Goal: Complete application form

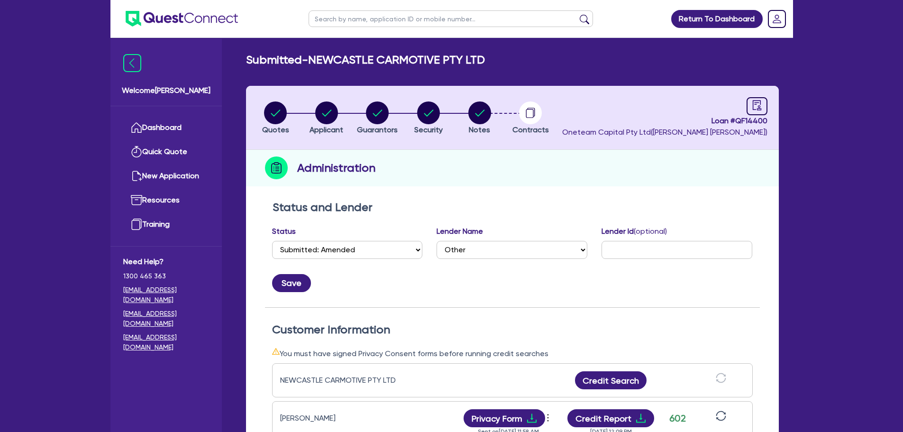
select select "SUBMITTED_AMENDED"
select select "Other"
click at [485, 119] on circle "button" at bounding box center [479, 112] width 23 height 23
select select "Other"
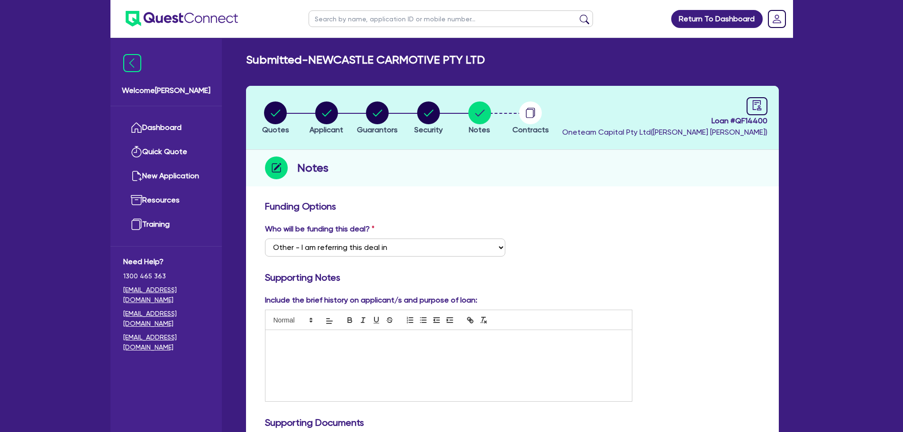
click at [427, 348] on div at bounding box center [448, 365] width 367 height 71
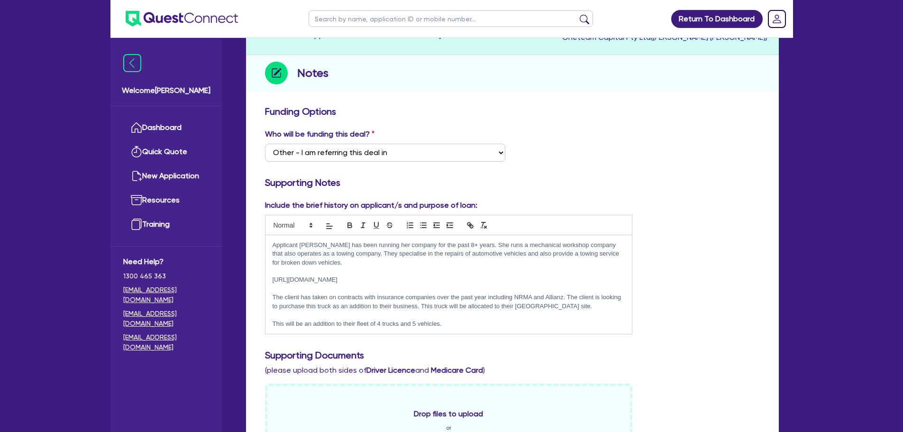
scroll to position [142, 0]
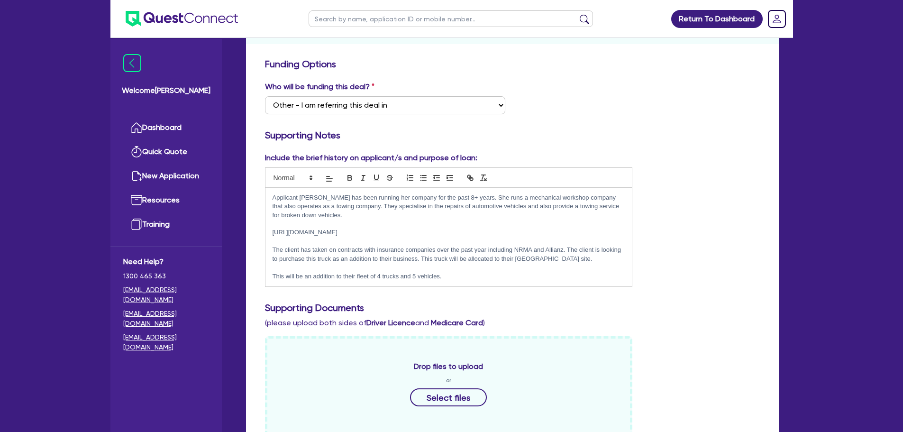
click at [381, 274] on p "This will be an addition to their fleet of 4 trucks and 5 vehicles." at bounding box center [449, 276] width 353 height 9
click at [458, 282] on div "Applicant Rabia has been running her company for the past 8+ years. She runs a …" at bounding box center [448, 237] width 367 height 99
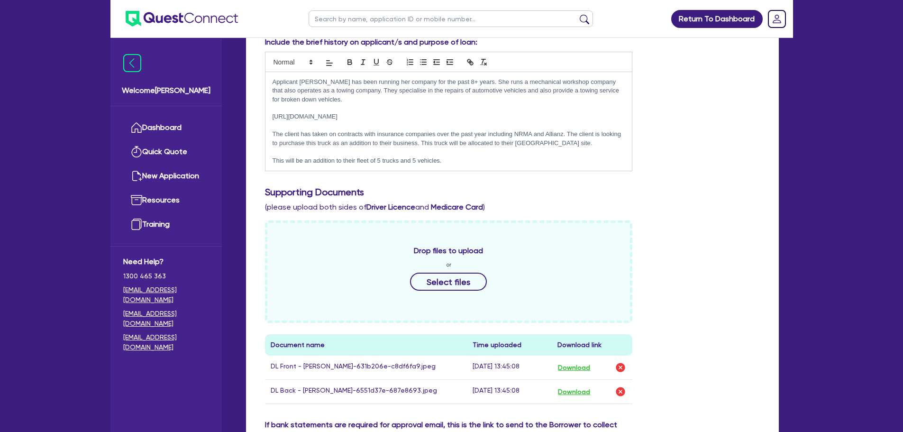
scroll to position [47, 0]
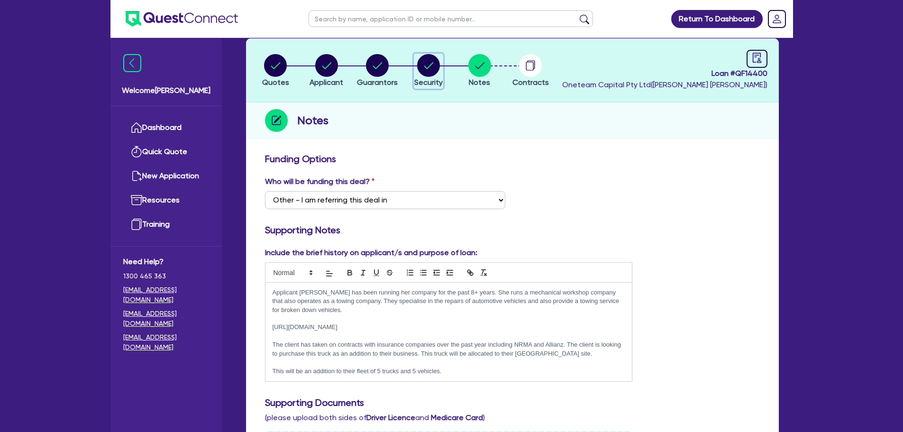
click at [430, 68] on circle "button" at bounding box center [428, 65] width 23 height 23
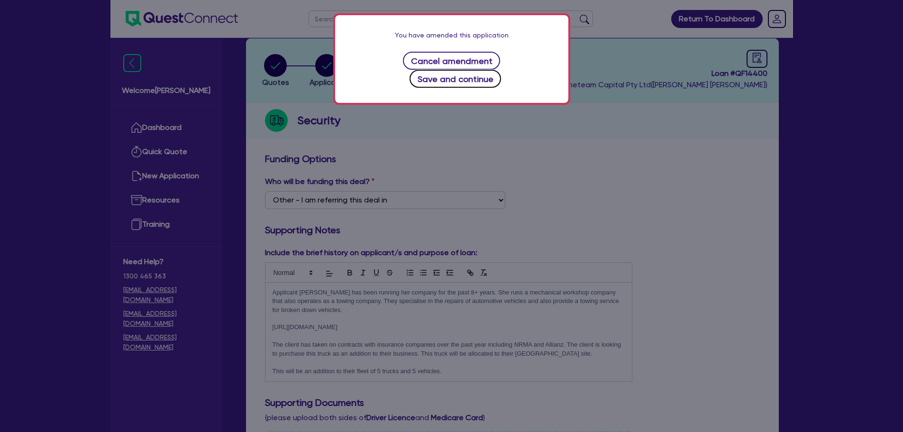
click at [483, 70] on button "Save and continue" at bounding box center [456, 79] width 92 height 18
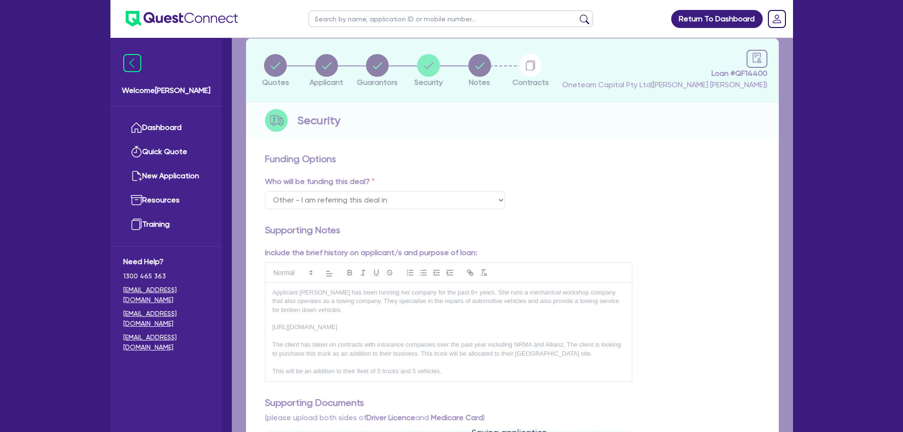
select select "PRIMARY_ASSETS"
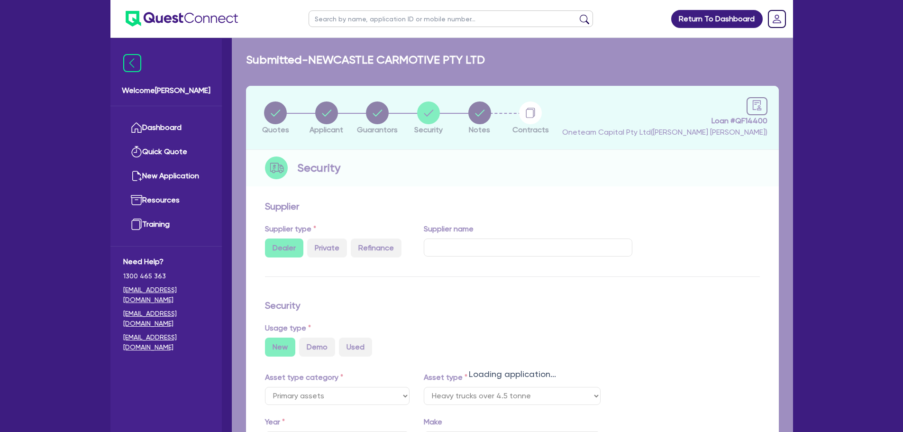
select select "HEAVY_TRUCKS"
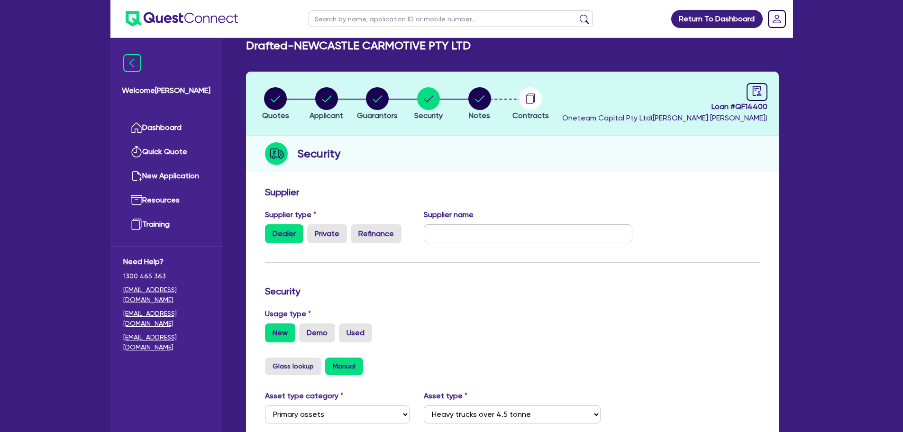
scroll to position [284, 0]
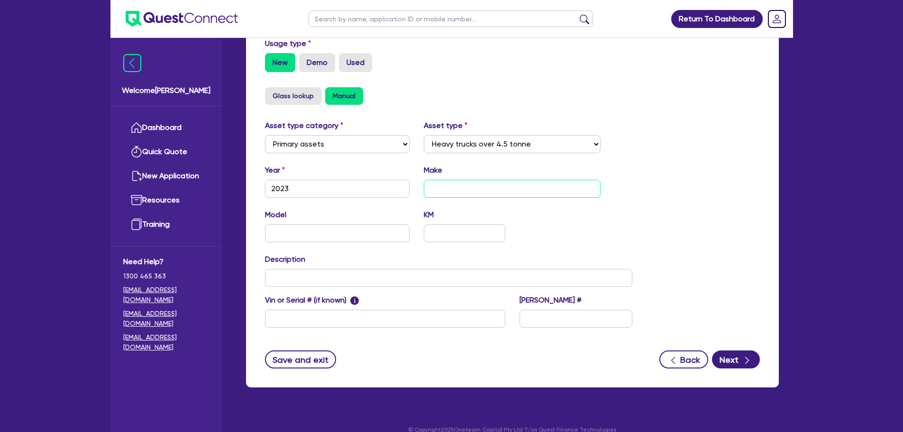
click at [513, 189] on input "text" at bounding box center [512, 189] width 177 height 18
type input "Hino"
click at [291, 225] on input "text" at bounding box center [337, 233] width 145 height 18
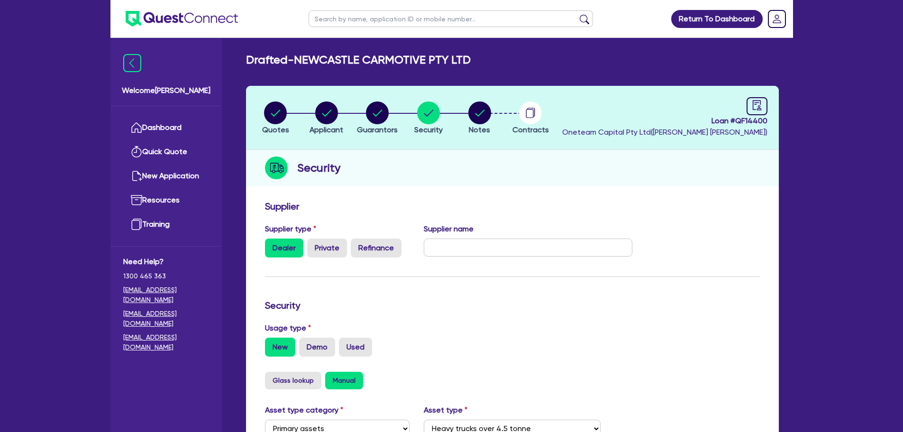
type input "300 series"
click at [375, 122] on button "Guarantors" at bounding box center [378, 118] width 42 height 35
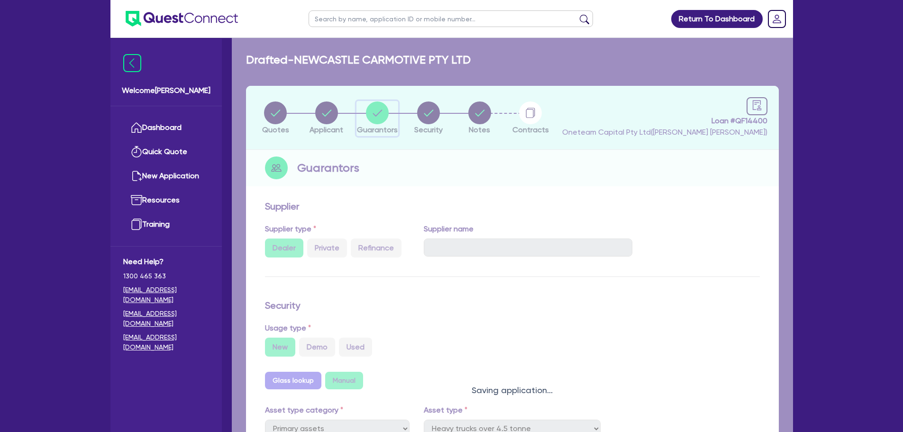
select select "MRS"
select select "[GEOGRAPHIC_DATA]"
select select "MARRIED"
select select "PROPERTY"
select select "CASH"
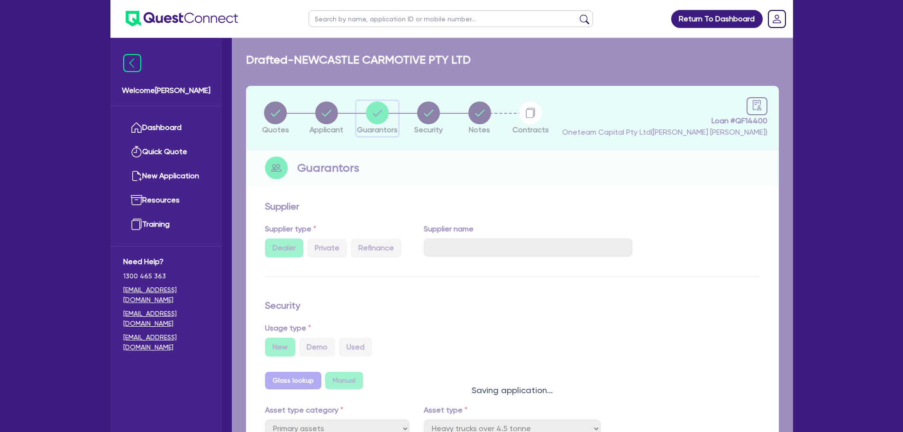
select select "TRUCK"
select select "VEHICLE"
select select "TRUCK"
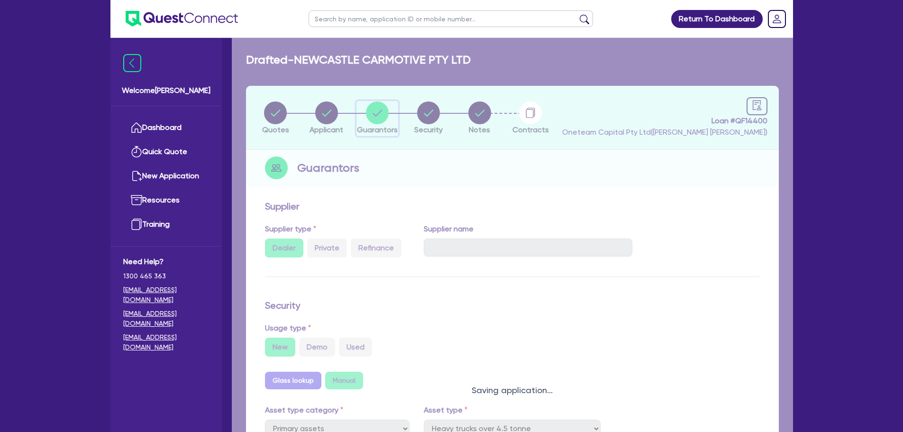
select select "VEHICLE"
select select "PROPERTY"
select select "TRUCK_LOAN"
select select "VEHICLE_LOAN"
select select "MORTGAGE"
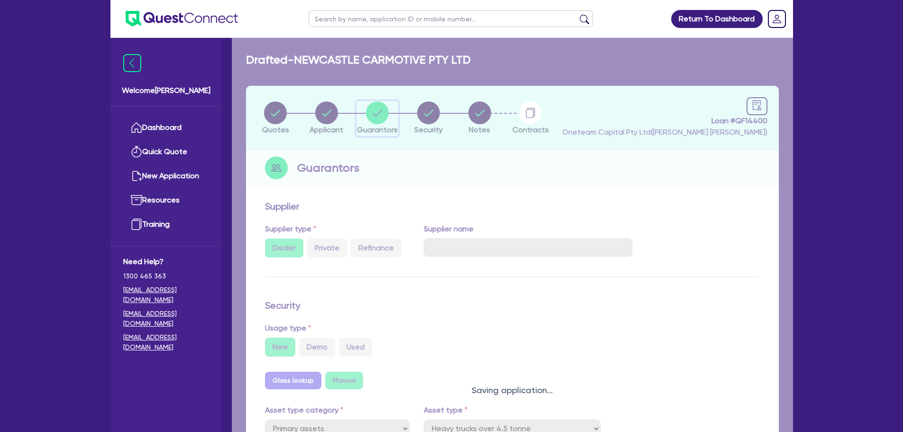
select select "EQUIPMENT_LOAN"
select select "TRUCK_LOAN"
select select "VEHICLE_LOAN"
select select "MORTGAGE"
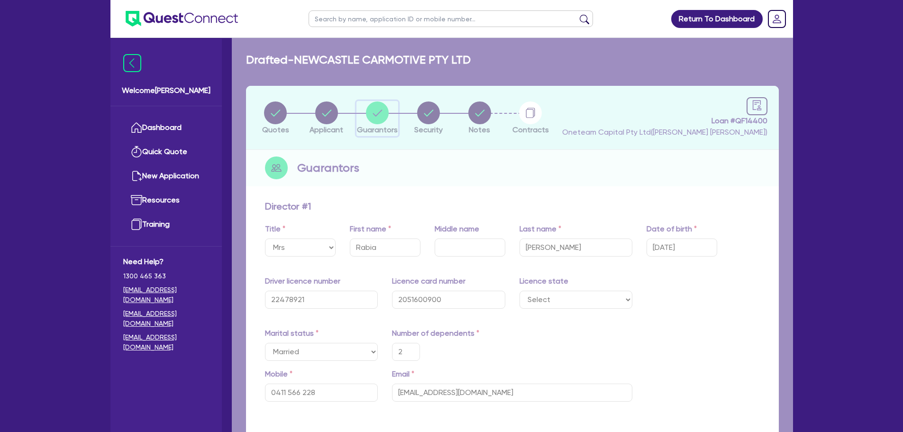
type input "2"
type input "0411 566 228"
type input "1,500,000"
type input "150,000"
type input "100,000"
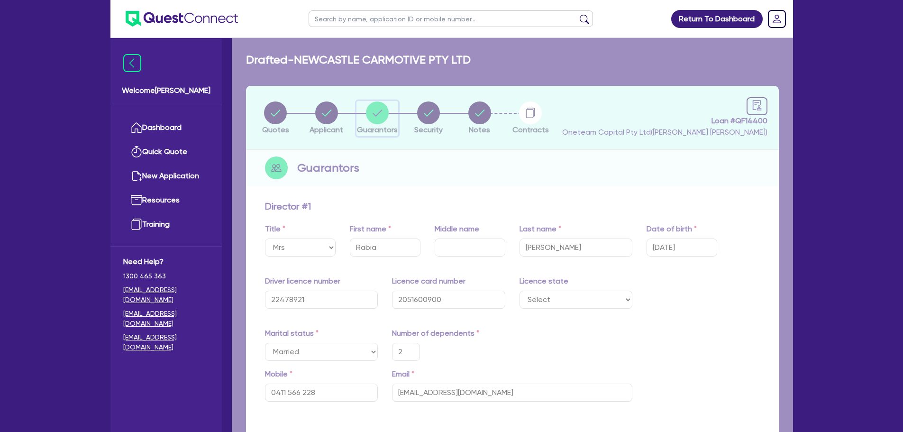
type input "50,000"
type input "30,000"
type input "50,000"
type input "55,000"
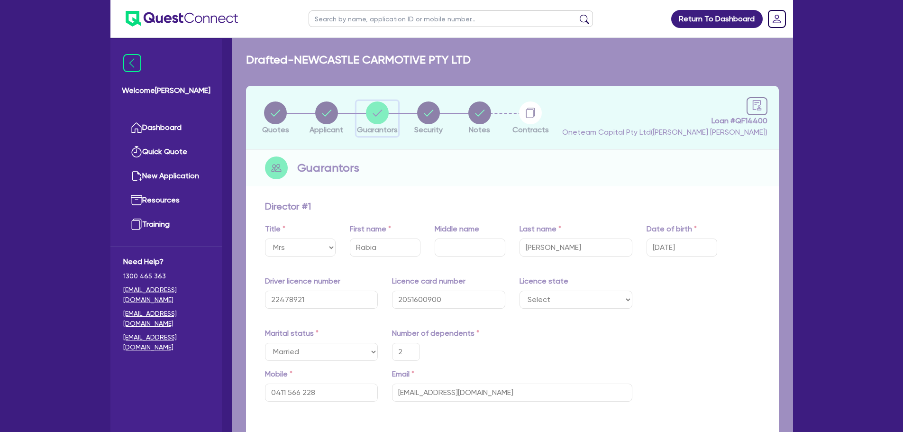
type input "800,000"
type input "100,000"
type input "3,200"
type input "50,000"
type input "1,000"
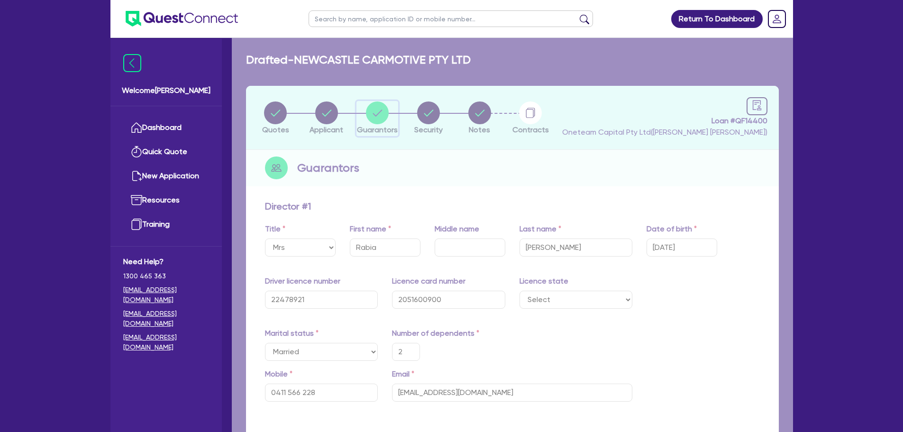
type input "500,000"
type input "4,500"
type input "60,000"
type input "1,300"
type input "111,000"
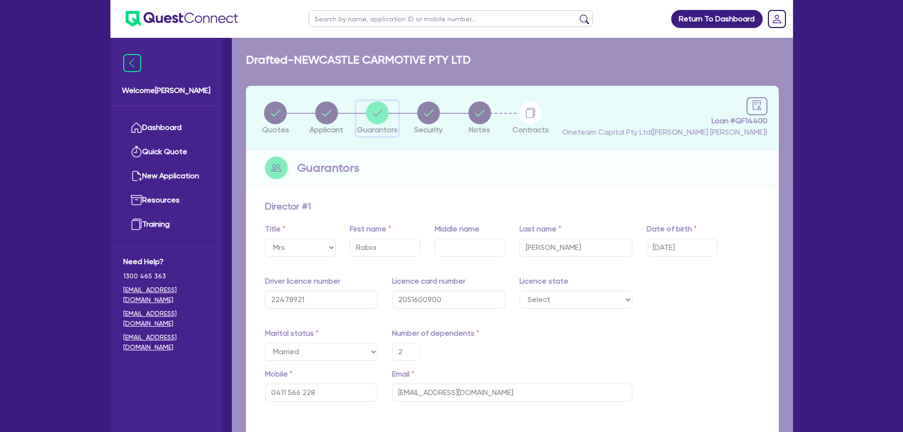
type input "2,800"
type input "44,000"
type input "1,200"
type input "55,000"
type input "1,200"
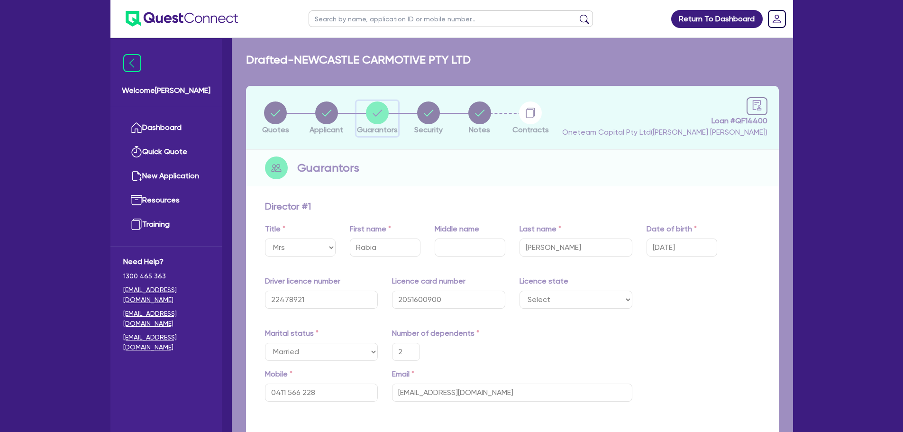
type input "350,000"
type input "3,000"
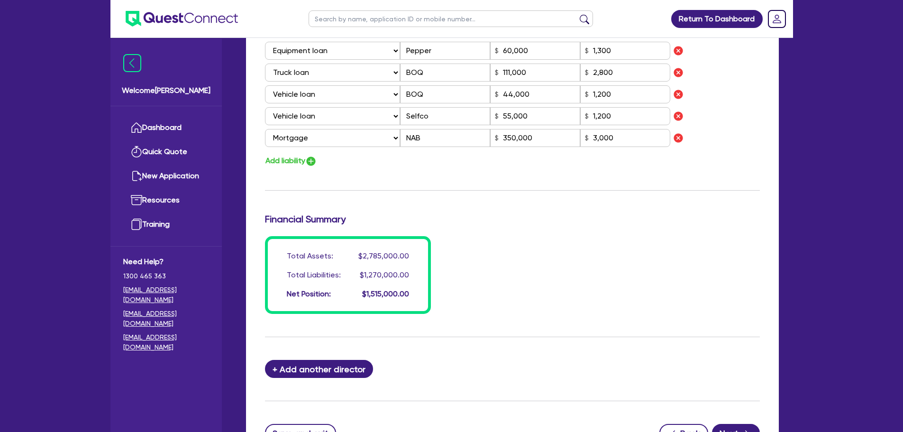
scroll to position [1002, 0]
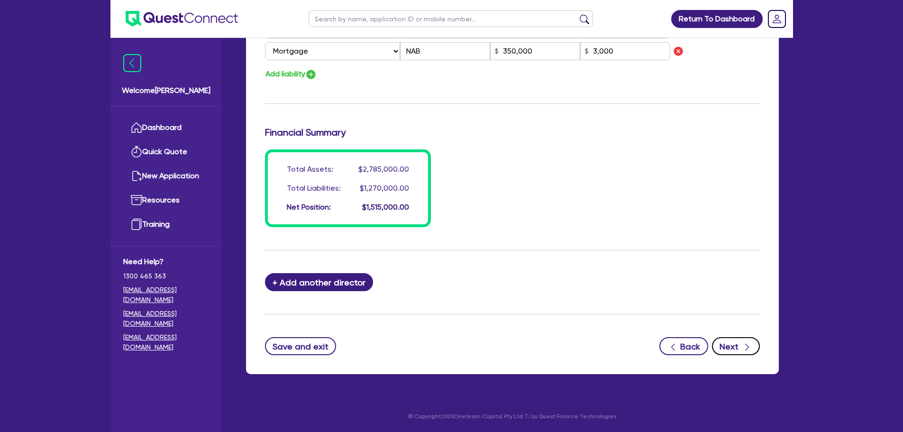
click at [753, 352] on button "Next" at bounding box center [736, 346] width 48 height 18
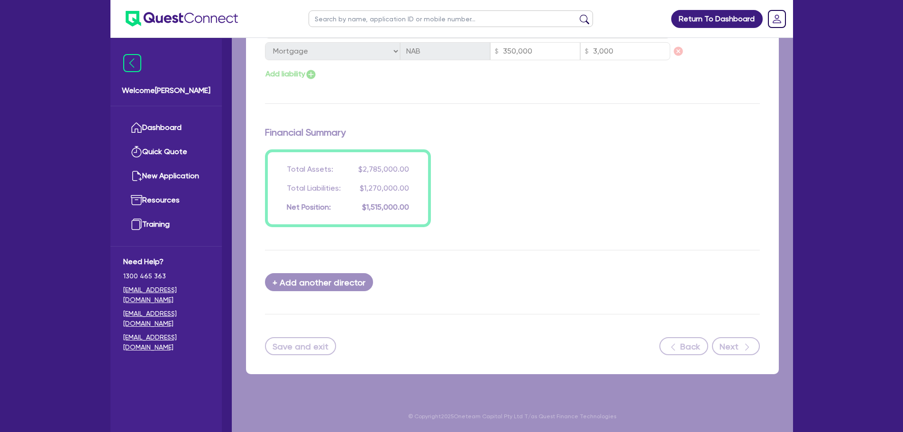
select select "PRIMARY_ASSETS"
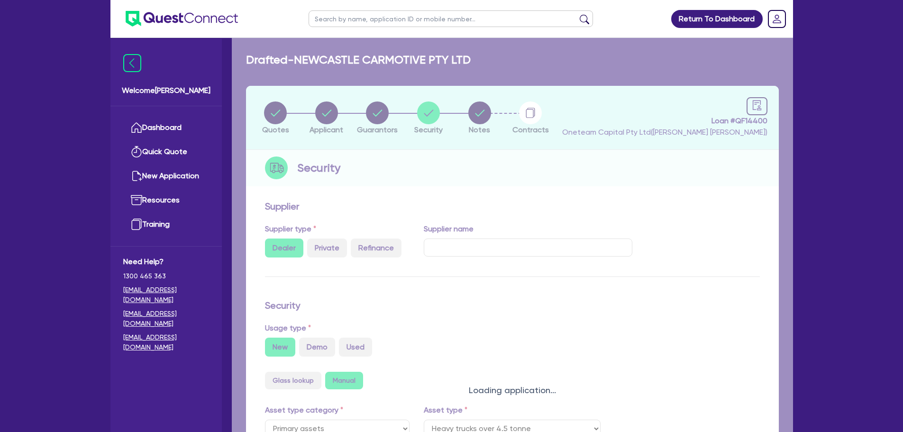
select select "HEAVY_TRUCKS"
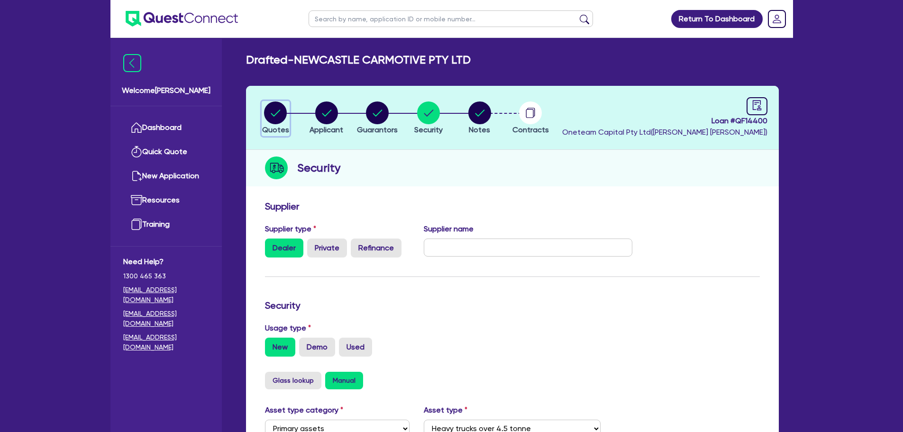
drag, startPoint x: 265, startPoint y: 109, endPoint x: 319, endPoint y: 124, distance: 56.1
click at [266, 109] on circle "button" at bounding box center [275, 112] width 23 height 23
select select "PRIMARY_ASSETS"
select select "HEAVY_TRUCKS"
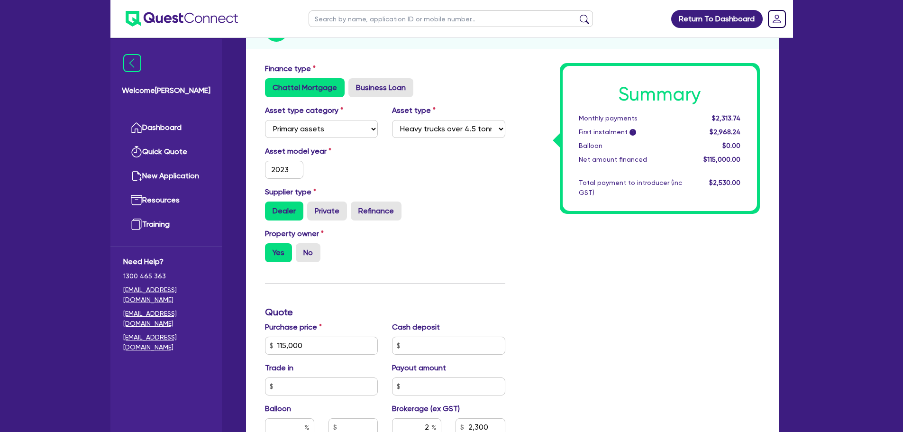
scroll to position [284, 0]
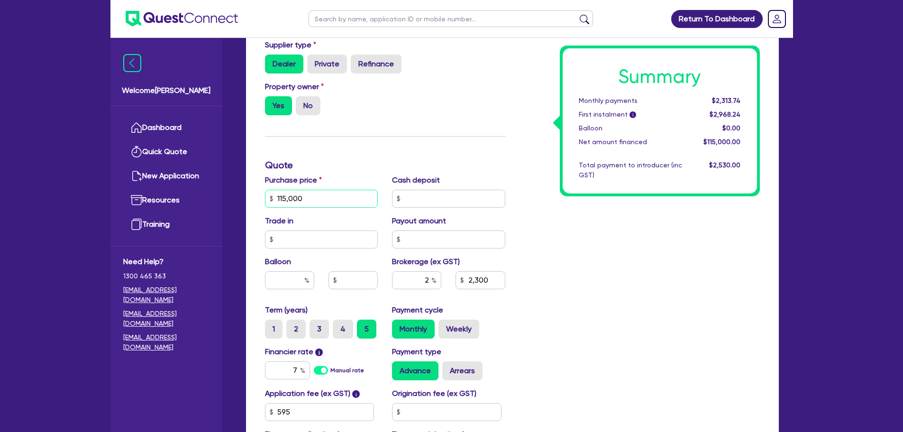
click at [314, 200] on input "115,000" at bounding box center [321, 199] width 113 height 18
drag, startPoint x: 307, startPoint y: 198, endPoint x: 281, endPoint y: 198, distance: 26.5
click at [281, 198] on input "115,000" at bounding box center [321, 199] width 113 height 18
type input "120,000"
click at [558, 249] on div "Summary Monthly payments Calculating... First instalment i Calculating... Ballo…" at bounding box center [639, 193] width 255 height 554
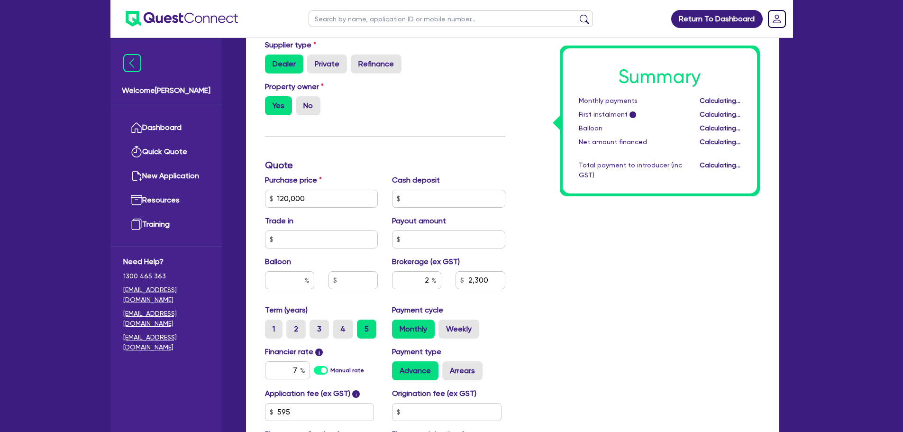
type input "2,400"
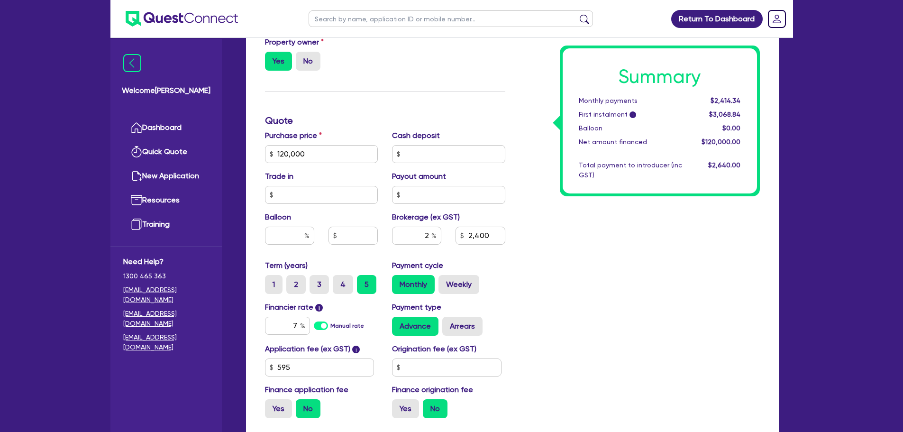
scroll to position [332, 0]
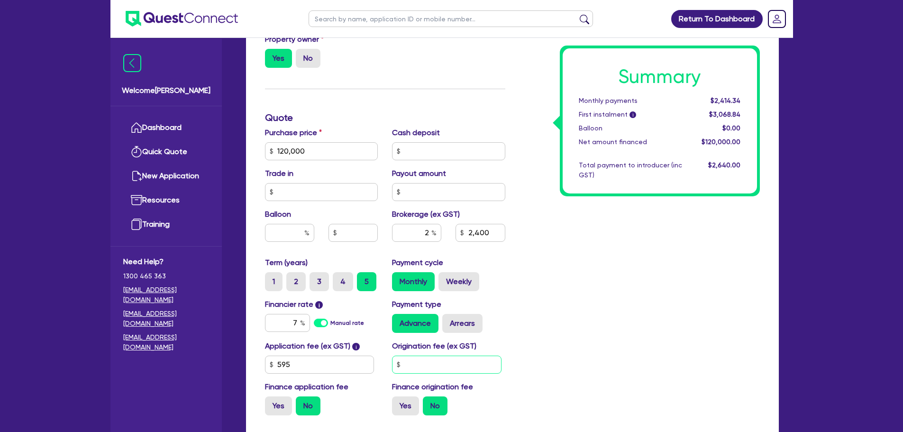
click at [439, 369] on input "text" at bounding box center [447, 365] width 110 height 18
type input "550"
click at [540, 305] on div "Summary Monthly payments $2,414.34 First instalment i $3,068.84 Balloon $0.00 N…" at bounding box center [639, 146] width 255 height 554
type input "2,400"
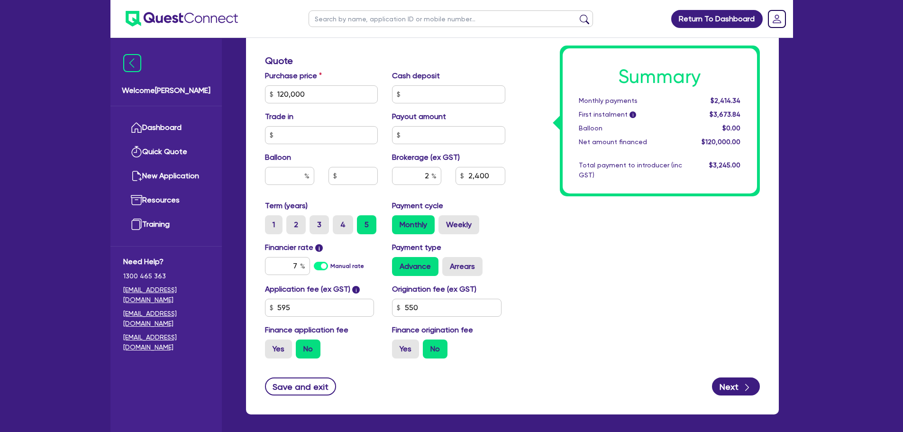
scroll to position [429, 0]
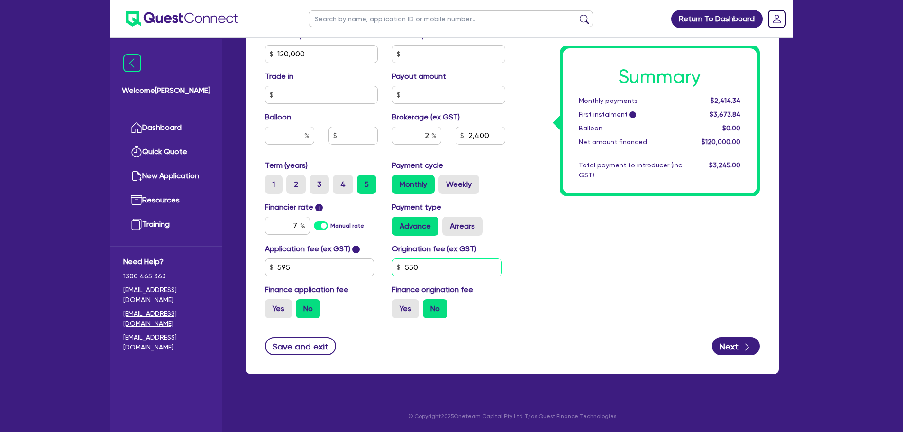
drag, startPoint x: 405, startPoint y: 265, endPoint x: 395, endPoint y: 264, distance: 10.0
click at [395, 264] on input "550" at bounding box center [447, 267] width 110 height 18
type input "990"
click at [529, 227] on div "Summary Monthly payments $2,414.34 First instalment i $3,673.84 Balloon $0.00 N…" at bounding box center [639, 48] width 255 height 554
type input "2,400"
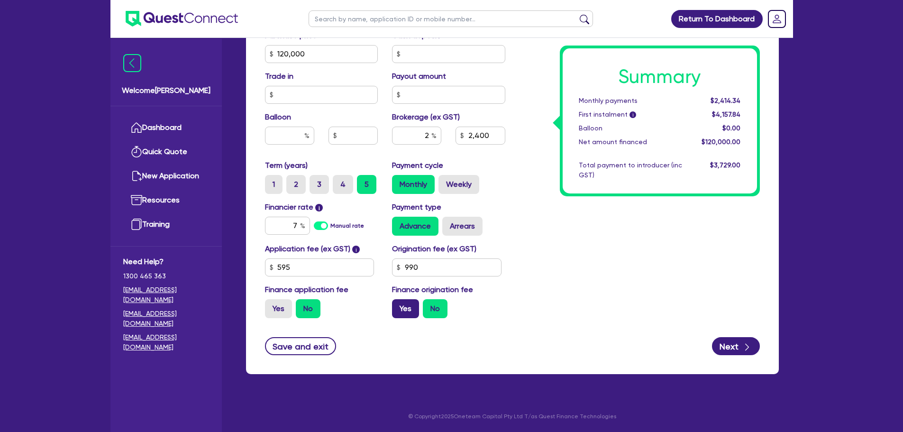
click at [401, 311] on label "Yes" at bounding box center [405, 308] width 27 height 19
click at [398, 305] on input "Yes" at bounding box center [395, 302] width 6 height 6
radio input "true"
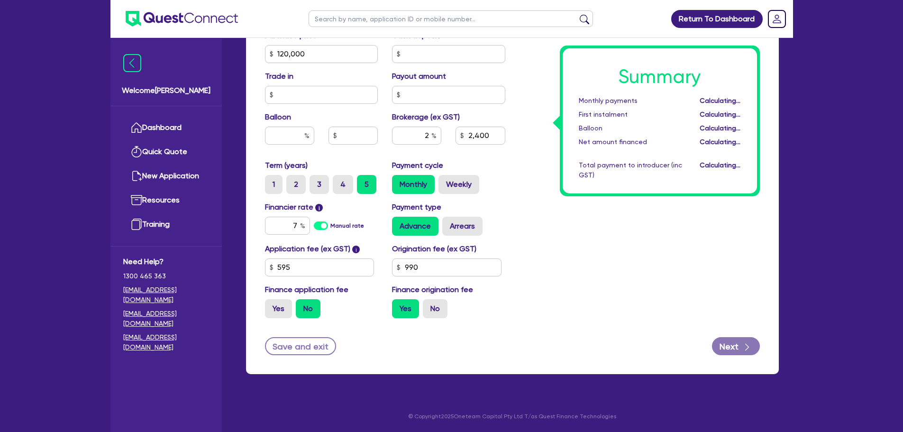
type input "2,421.78"
click at [275, 306] on label "Yes" at bounding box center [278, 308] width 27 height 19
click at [274, 311] on label "Yes" at bounding box center [278, 308] width 27 height 19
click at [271, 305] on input "Yes" at bounding box center [268, 302] width 6 height 6
radio input "true"
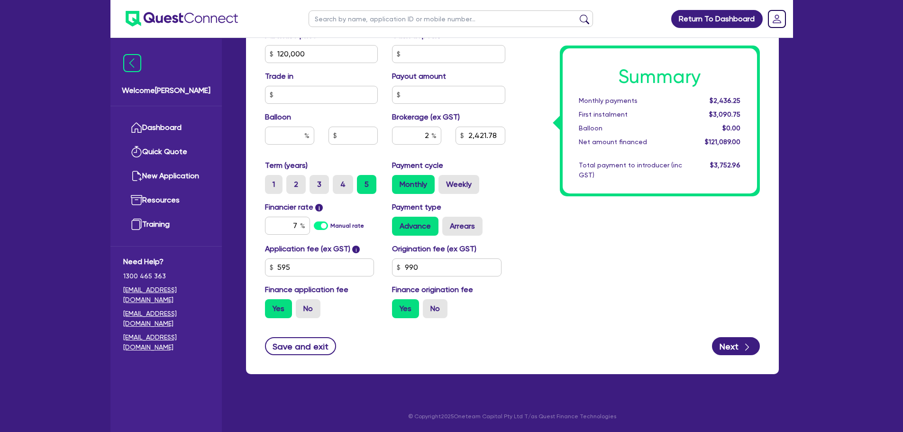
type input "2,434.87"
drag, startPoint x: 298, startPoint y: 224, endPoint x: 293, endPoint y: 225, distance: 5.2
click at [293, 225] on input "7" at bounding box center [287, 226] width 45 height 18
type input "6.99"
click at [598, 275] on div "Summary Monthly payments $2,449.42 First instalment $2,449.42 Balloon $0.00 Net…" at bounding box center [639, 48] width 255 height 554
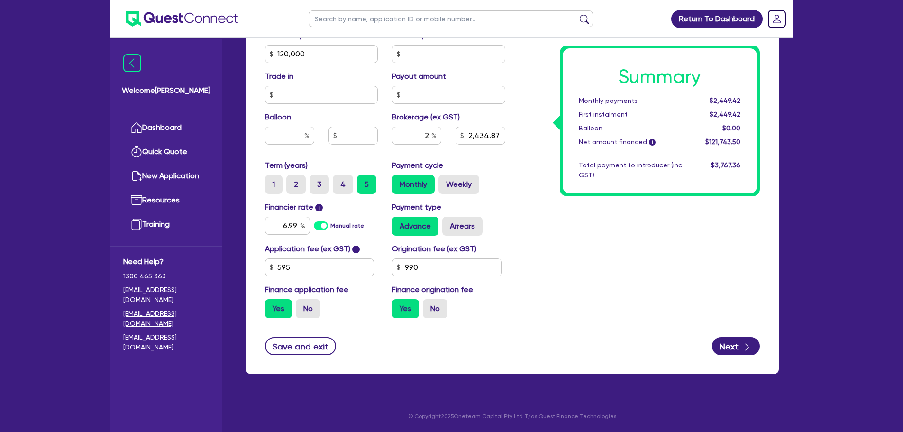
type input "2,434.87"
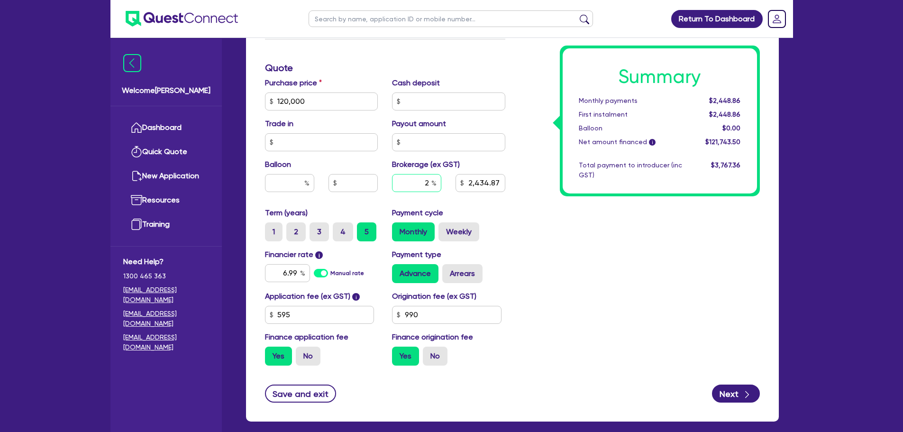
drag, startPoint x: 430, startPoint y: 183, endPoint x: 418, endPoint y: 183, distance: 11.9
click at [418, 183] on input "2" at bounding box center [416, 183] width 49 height 18
type input "1"
click at [683, 293] on div "Summary Monthly payments $2,448.86 First instalment $2,448.86 Balloon $0.00 Net…" at bounding box center [639, 96] width 255 height 554
type input "1,217.44"
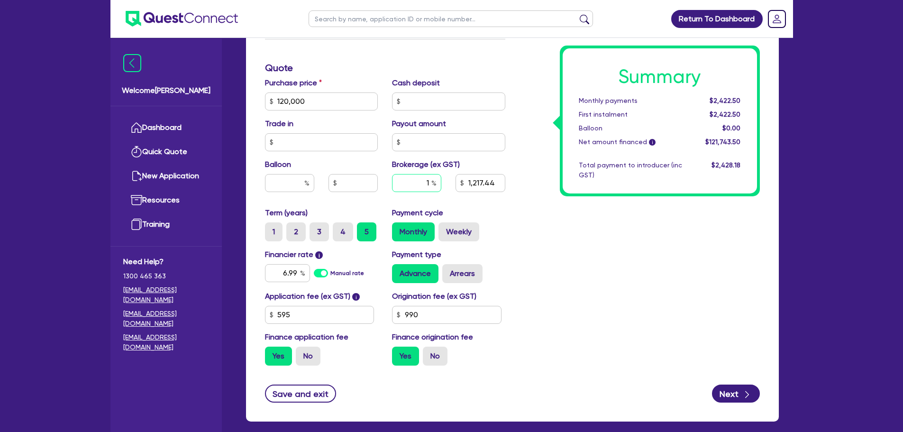
click at [429, 183] on input "1" at bounding box center [416, 183] width 49 height 18
type input "2"
click at [602, 274] on div "Summary Monthly payments $2,422.50 First instalment $2,422.50 Balloon $0.00 Net…" at bounding box center [639, 96] width 255 height 554
type input "2,434.87"
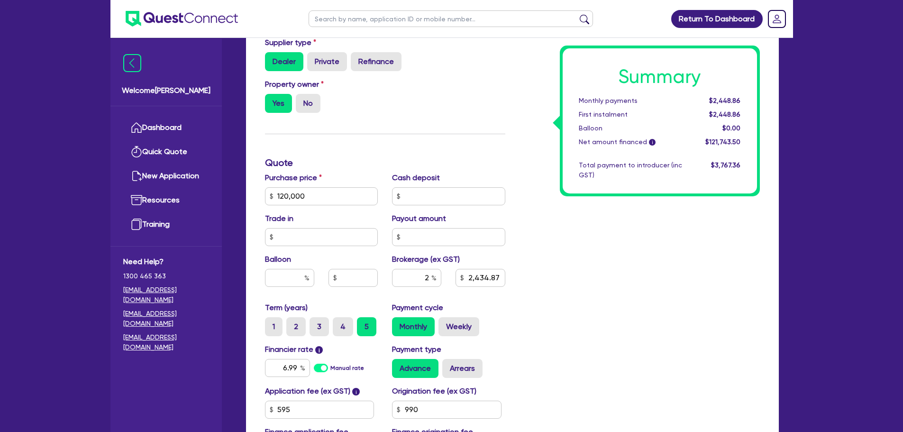
scroll to position [0, 0]
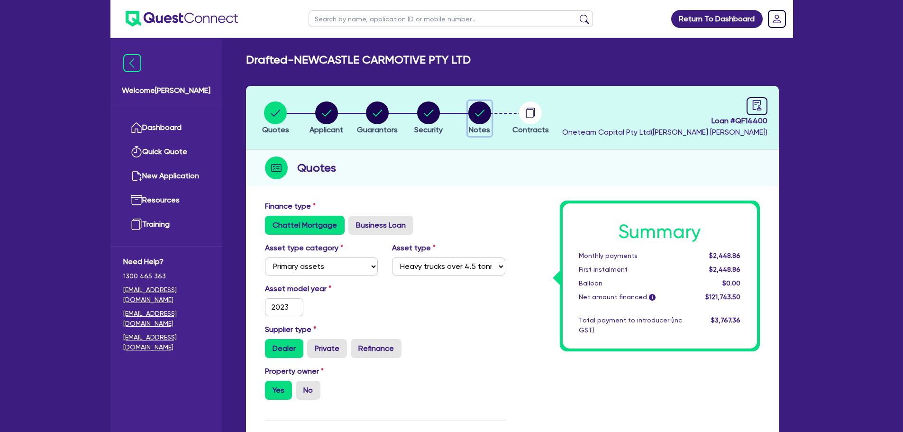
click at [484, 106] on circle "button" at bounding box center [479, 112] width 23 height 23
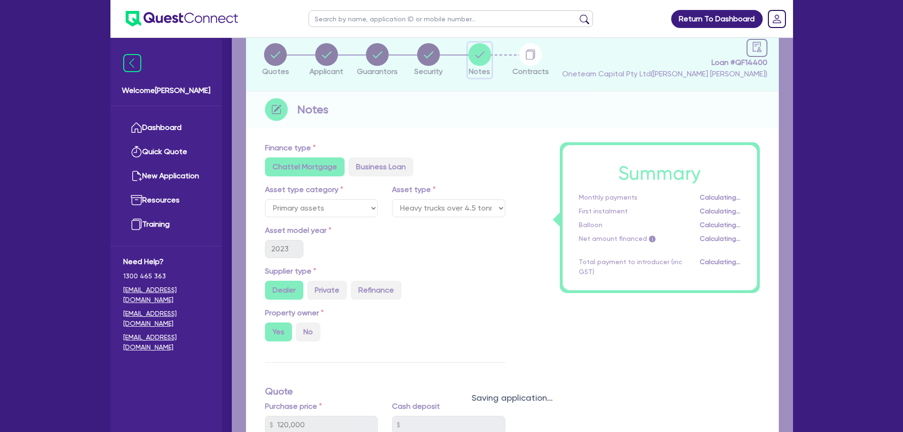
scroll to position [26, 0]
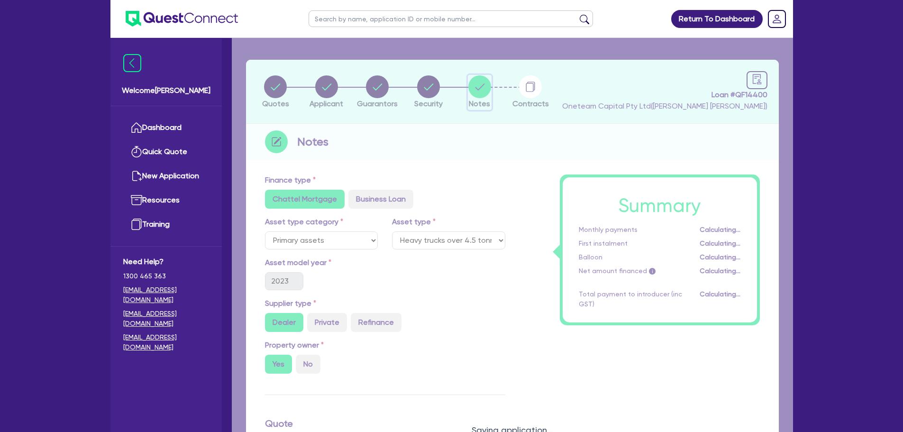
select select "Other"
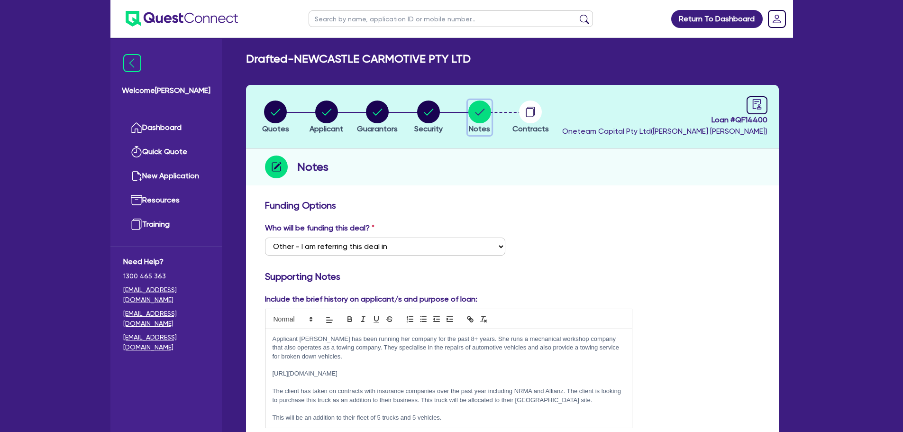
scroll to position [0, 0]
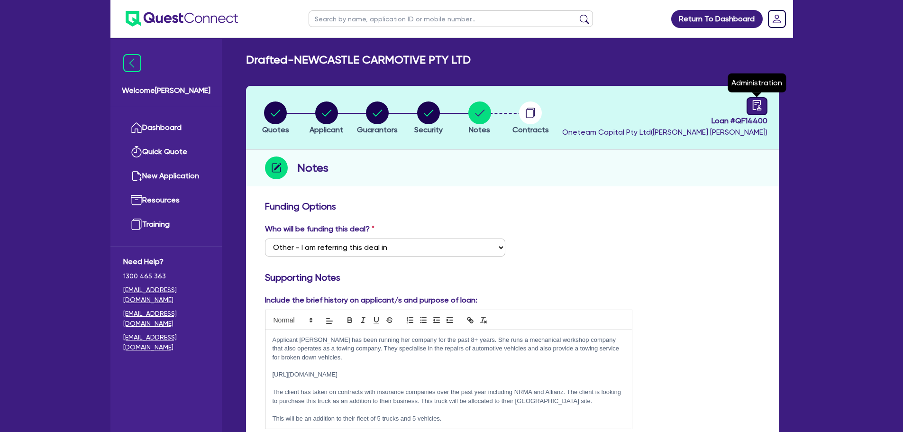
click at [756, 104] on icon "audit" at bounding box center [757, 105] width 10 height 10
select select "DRAFTED_AMENDED"
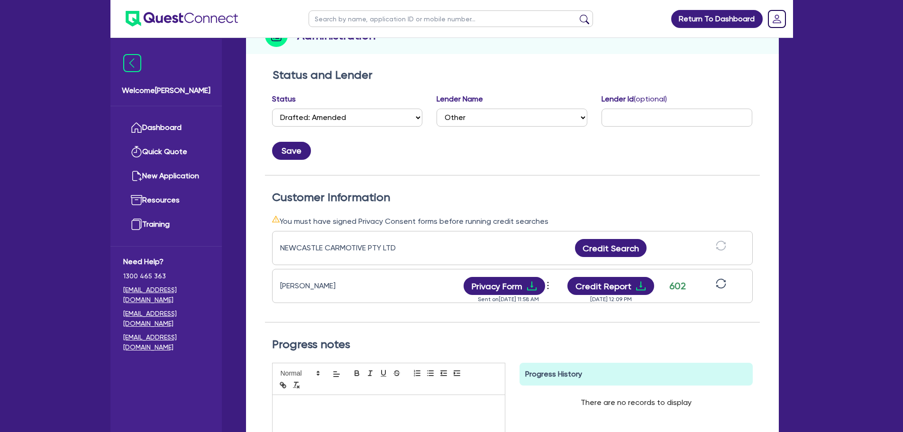
scroll to position [95, 0]
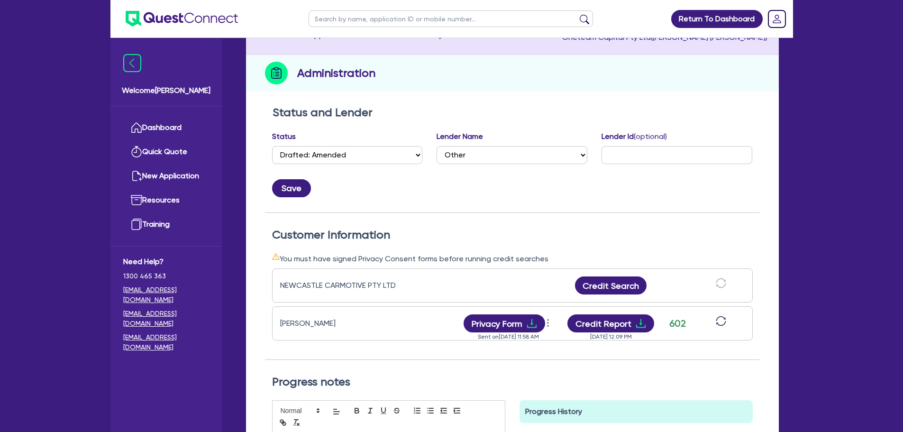
click at [503, 144] on div "Lender Name Select AAMF AFS Alex Bank Angle Finance Azora Banjo BigStone BOQ Fi…" at bounding box center [512, 147] width 151 height 33
click at [501, 154] on select "Select AAMF AFS Alex Bank Angle Finance Azora Banjo BigStone BOQ Finance Brande…" at bounding box center [512, 155] width 151 height 18
select select "Angle Finance"
click at [437, 146] on select "Select AAMF AFS Alex Bank Angle Finance Azora Banjo BigStone BOQ Finance Brande…" at bounding box center [512, 155] width 151 height 18
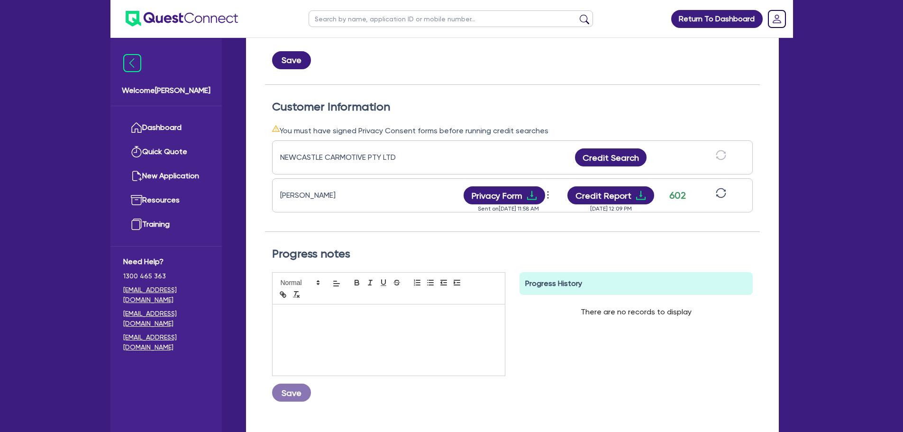
scroll to position [292, 0]
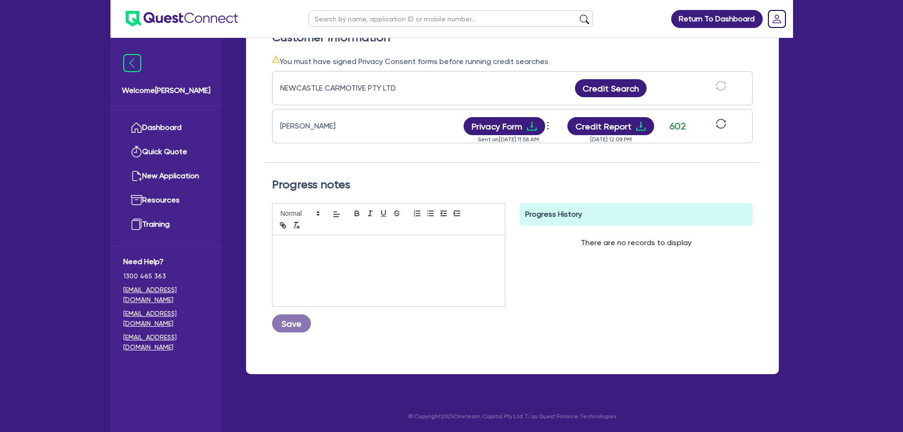
click at [357, 290] on div at bounding box center [389, 270] width 232 height 71
click at [293, 319] on button "Save" at bounding box center [291, 323] width 39 height 18
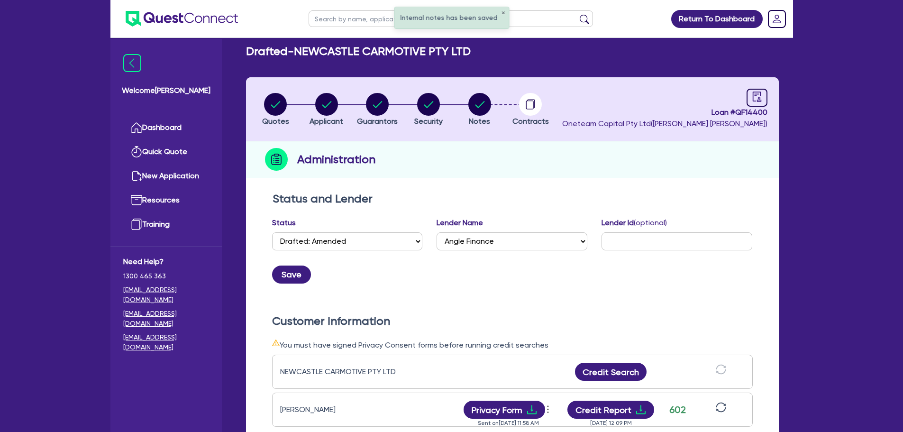
scroll to position [0, 0]
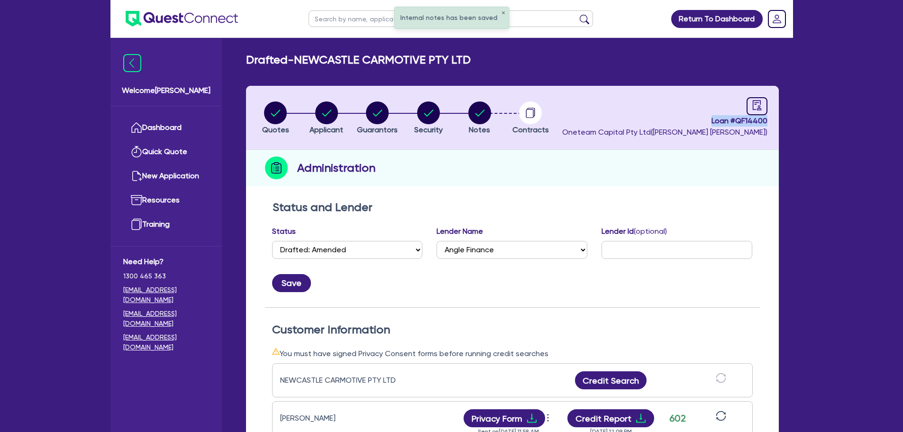
drag, startPoint x: 705, startPoint y: 124, endPoint x: 769, endPoint y: 122, distance: 63.5
click at [769, 122] on header "Quotes Applicant Guarantors Security Notes Contracts Loan # QF14400 Oneteam Cap…" at bounding box center [512, 118] width 533 height 64
copy span "Loan # QF14400"
click at [273, 112] on circle "button" at bounding box center [275, 112] width 23 height 23
select select "PRIMARY_ASSETS"
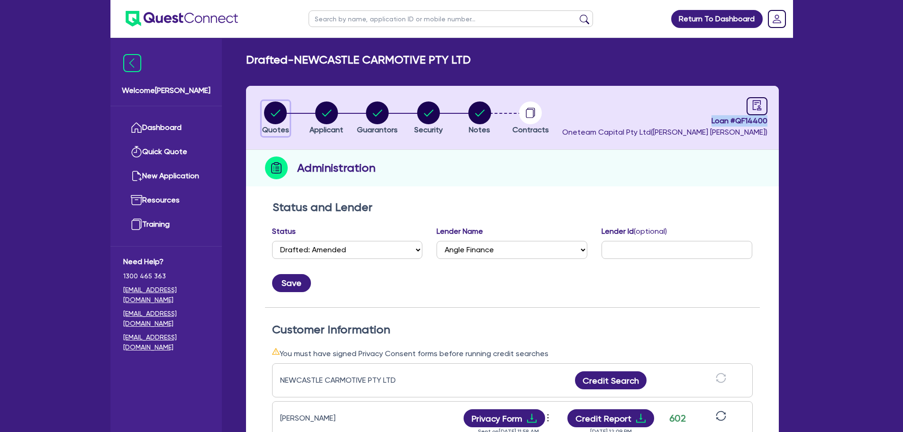
select select "HEAVY_TRUCKS"
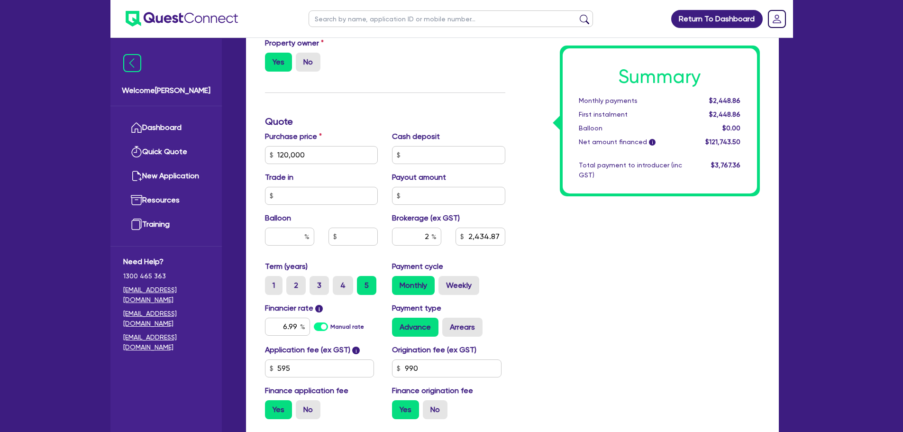
scroll to position [332, 0]
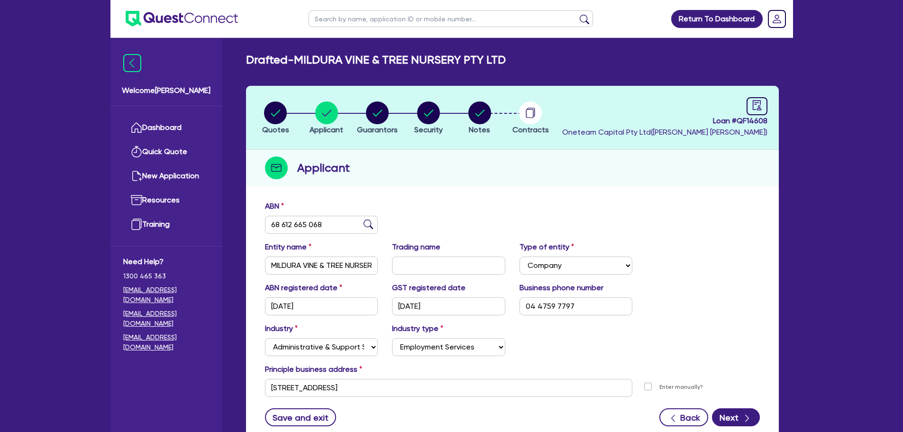
select select "COMPANY"
select select "ADMINISTRATIVE_SUPPORT"
select select "EMPLOYMENT"
drag, startPoint x: 400, startPoint y: 18, endPoint x: 420, endPoint y: 17, distance: 20.0
click at [400, 18] on input "text" at bounding box center [451, 18] width 284 height 17
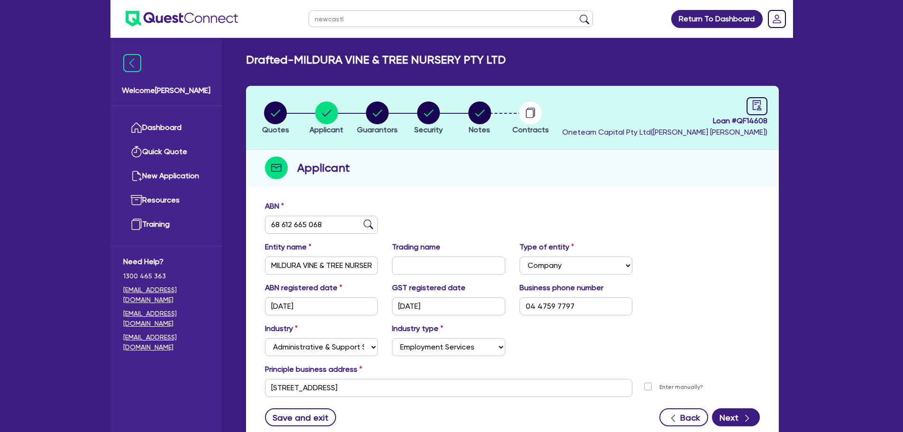
type input "[GEOGRAPHIC_DATA]"
click button "submit" at bounding box center [584, 20] width 15 height 13
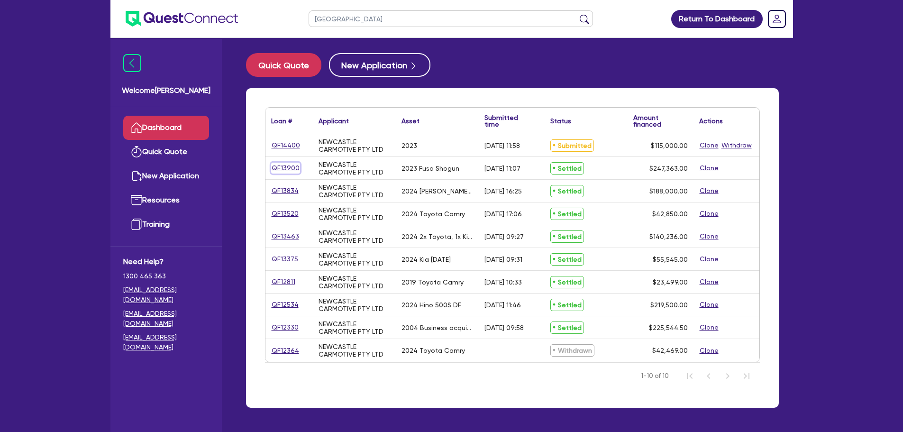
click at [288, 168] on link "QF13900" at bounding box center [285, 168] width 29 height 11
select select "PRIMARY_ASSETS"
select select "HEAVY_TRUCKS"
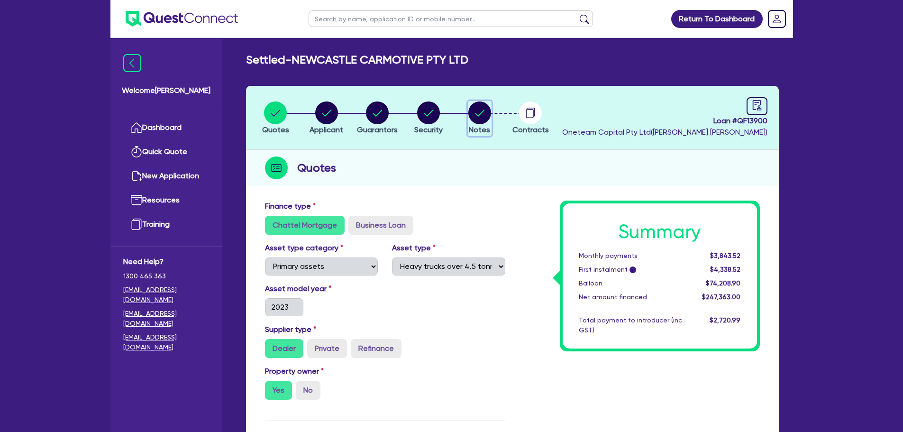
click at [472, 103] on icon "button" at bounding box center [479, 112] width 23 height 23
select select "Other"
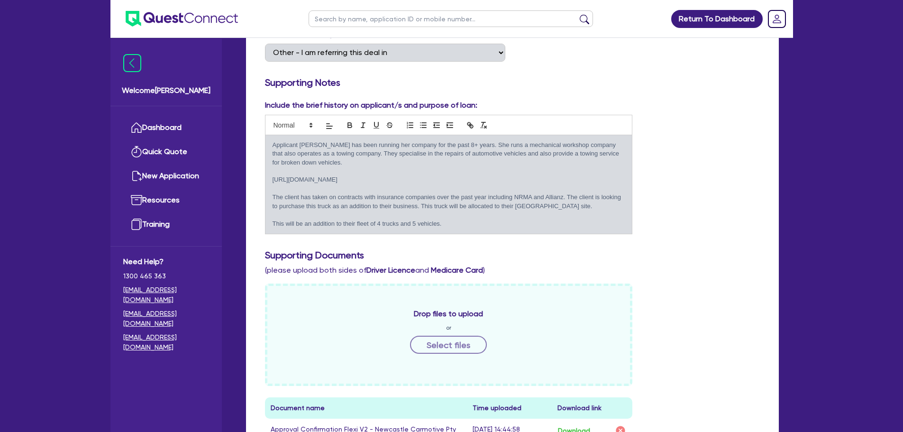
scroll to position [190, 0]
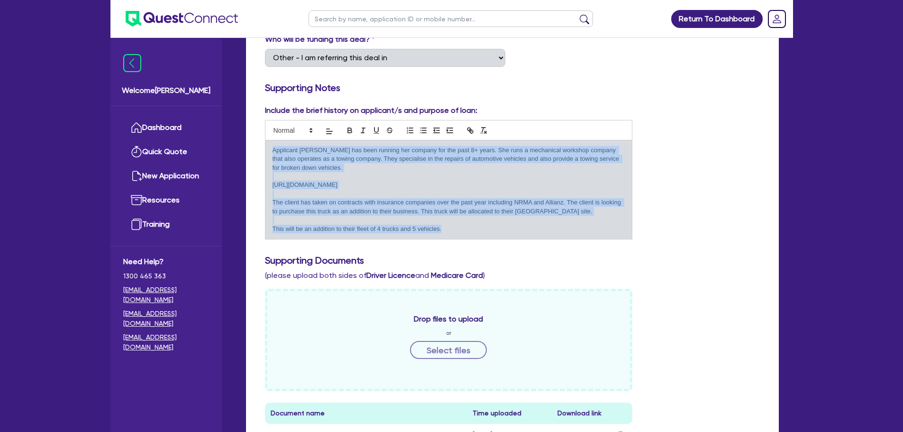
drag, startPoint x: 456, startPoint y: 230, endPoint x: 268, endPoint y: 150, distance: 204.1
click at [268, 150] on div "Applicant [PERSON_NAME] has been running her company for the past 8+ years. She…" at bounding box center [448, 189] width 367 height 99
copy div "Applicant [PERSON_NAME] has been running her company for the past 8+ years. She…"
